Goal: Task Accomplishment & Management: Use online tool/utility

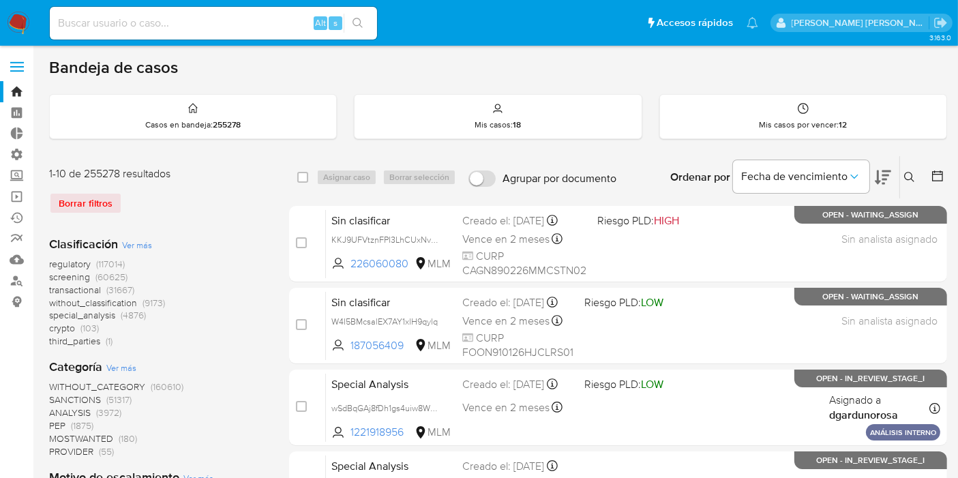
click at [12, 73] on label at bounding box center [17, 67] width 34 height 29
click at [0, 0] on input "checkbox" at bounding box center [0, 0] width 0 height 0
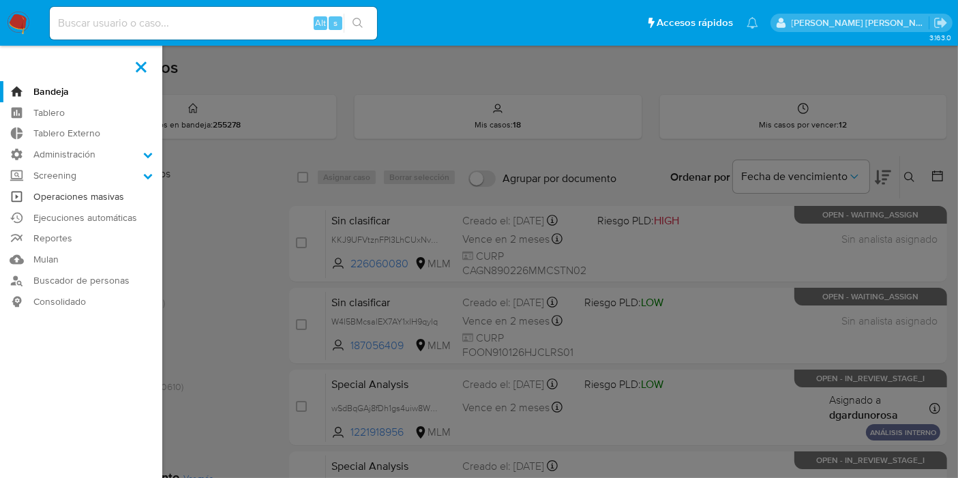
click at [33, 200] on link "Operaciones masivas" at bounding box center [81, 196] width 162 height 21
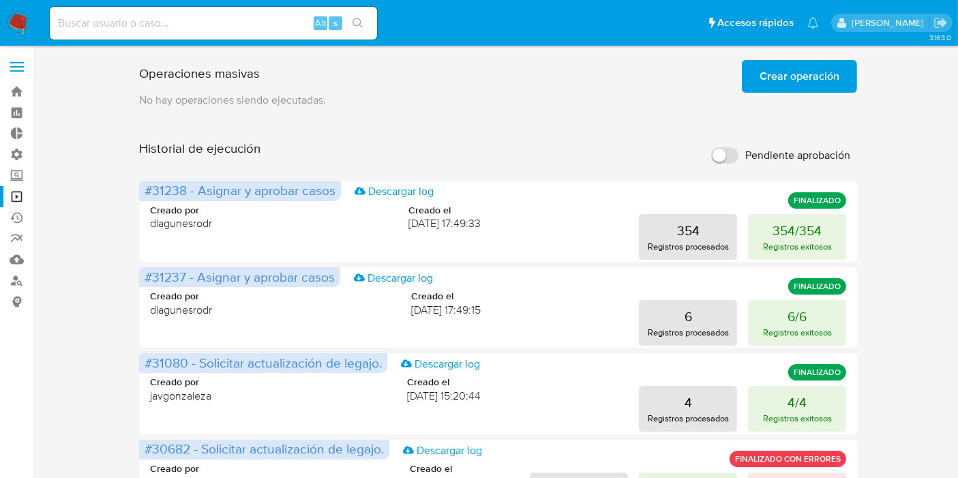
click at [20, 66] on span at bounding box center [17, 67] width 14 height 2
click at [0, 0] on input "checkbox" at bounding box center [0, 0] width 0 height 0
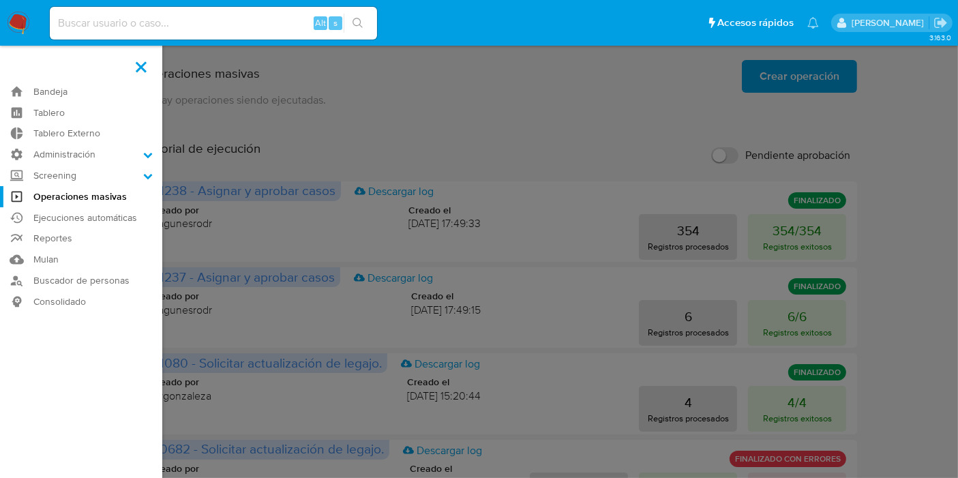
click at [451, 104] on label at bounding box center [479, 239] width 958 height 478
click at [0, 0] on input "checkbox" at bounding box center [0, 0] width 0 height 0
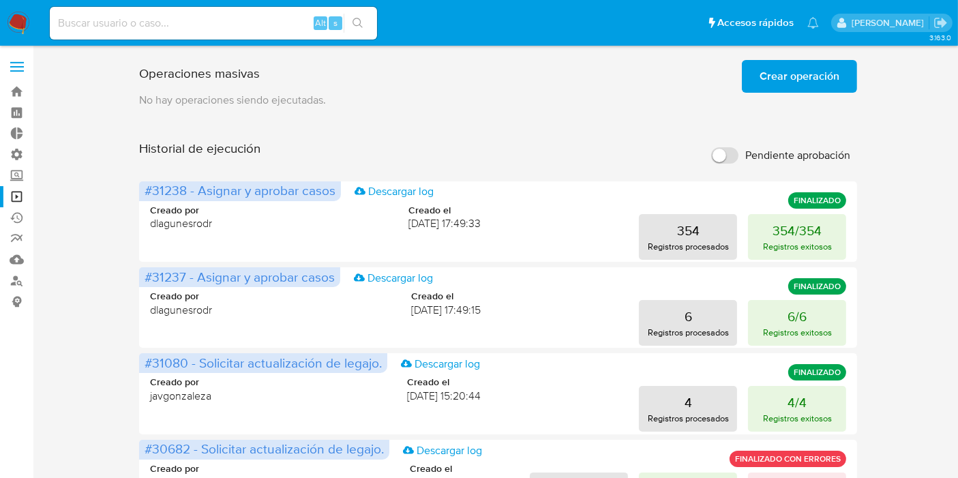
click at [796, 78] on span "Crear operación" at bounding box center [800, 76] width 80 height 30
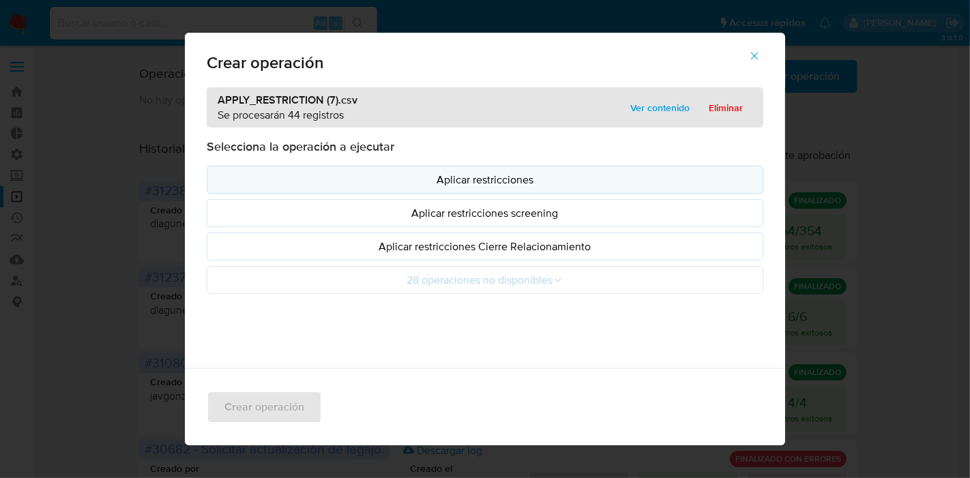
click at [481, 181] on p "Aplicar restricciones" at bounding box center [484, 180] width 533 height 16
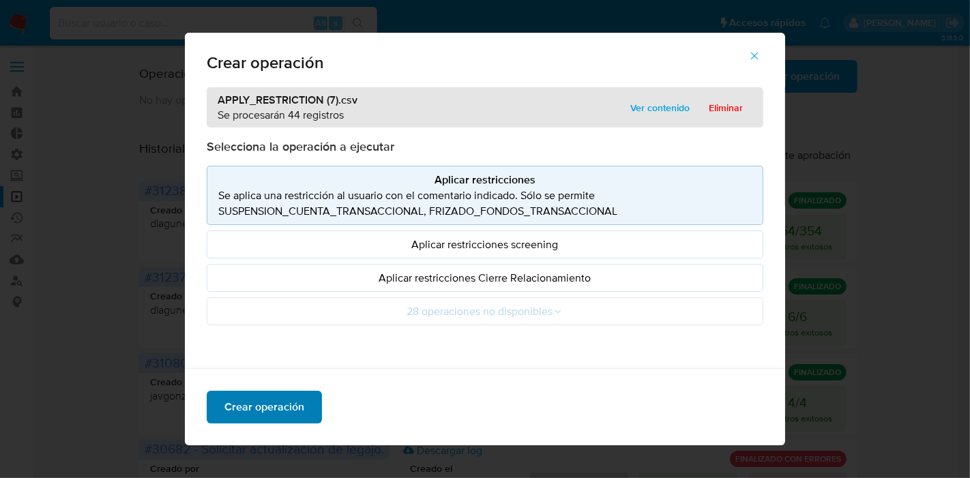
click at [228, 411] on span "Crear operación" at bounding box center [264, 407] width 80 height 30
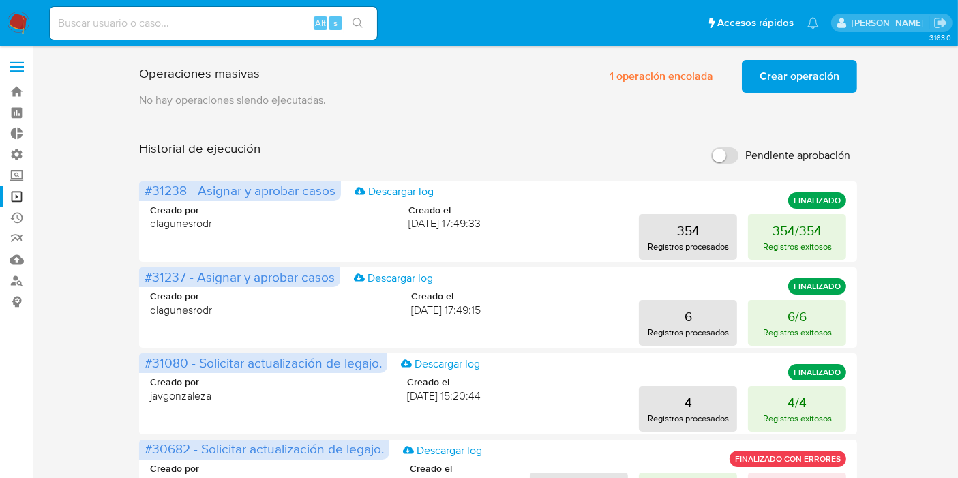
click at [796, 65] on span "Crear operación" at bounding box center [800, 76] width 80 height 30
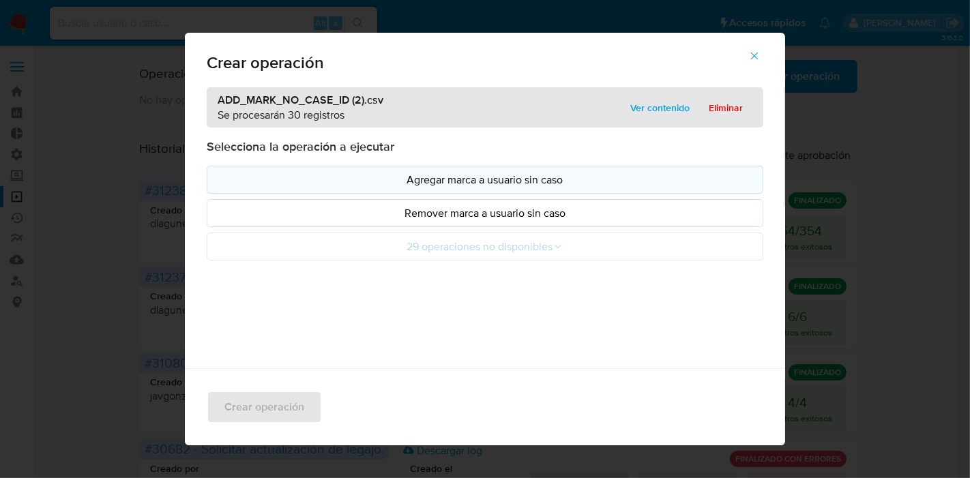
click at [525, 184] on p "Agregar marca a usuario sin caso" at bounding box center [484, 180] width 533 height 16
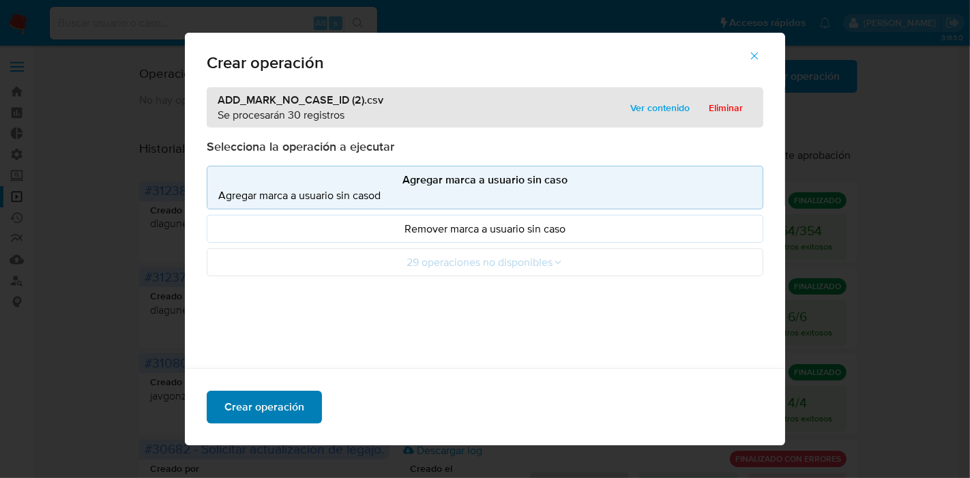
click at [232, 415] on span "Crear operación" at bounding box center [264, 407] width 80 height 30
